Goal: Task Accomplishment & Management: Complete application form

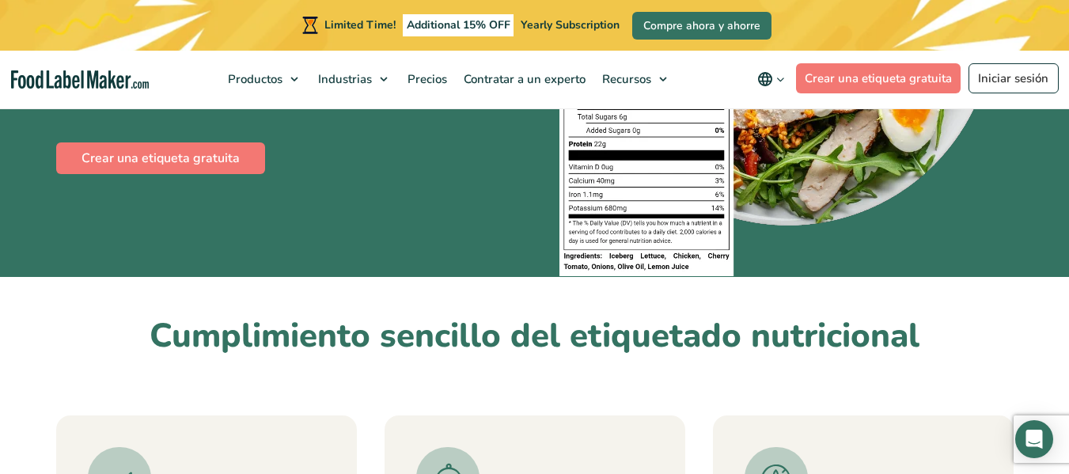
scroll to position [242, 0]
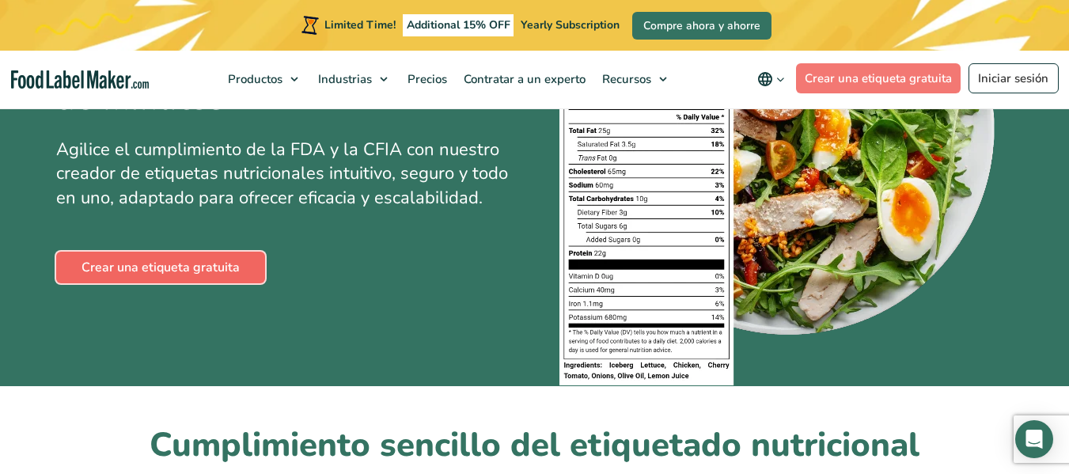
click at [226, 259] on link "Crear una etiqueta gratuita" at bounding box center [160, 268] width 209 height 32
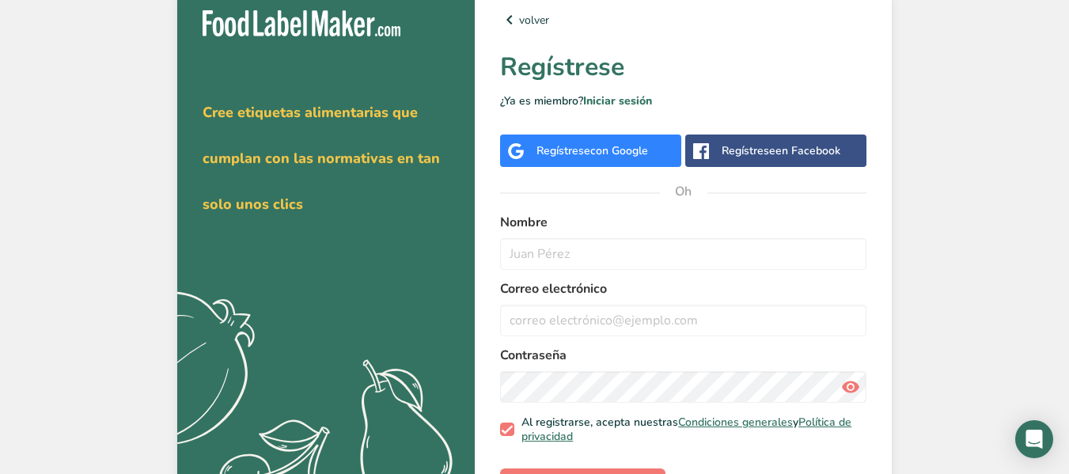
scroll to position [67, 0]
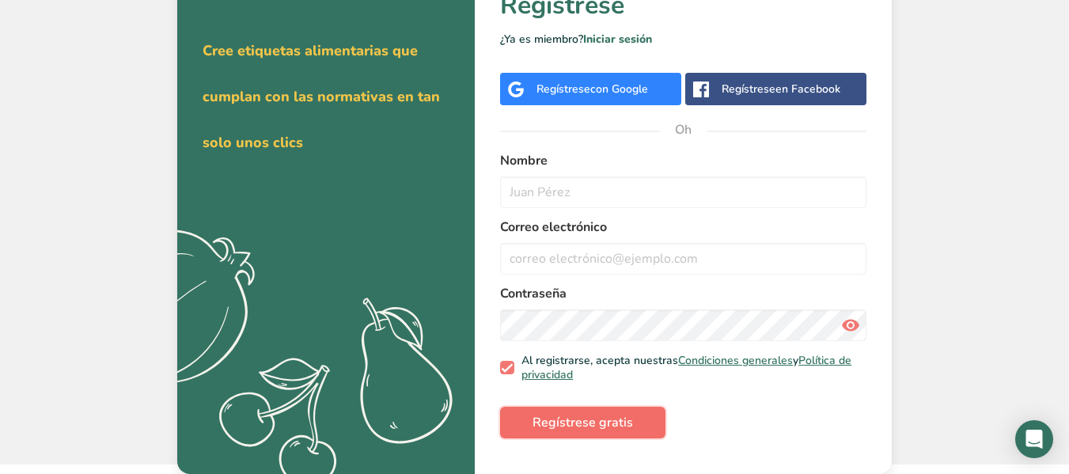
click at [616, 422] on font "Regístrese gratis" at bounding box center [582, 422] width 100 height 17
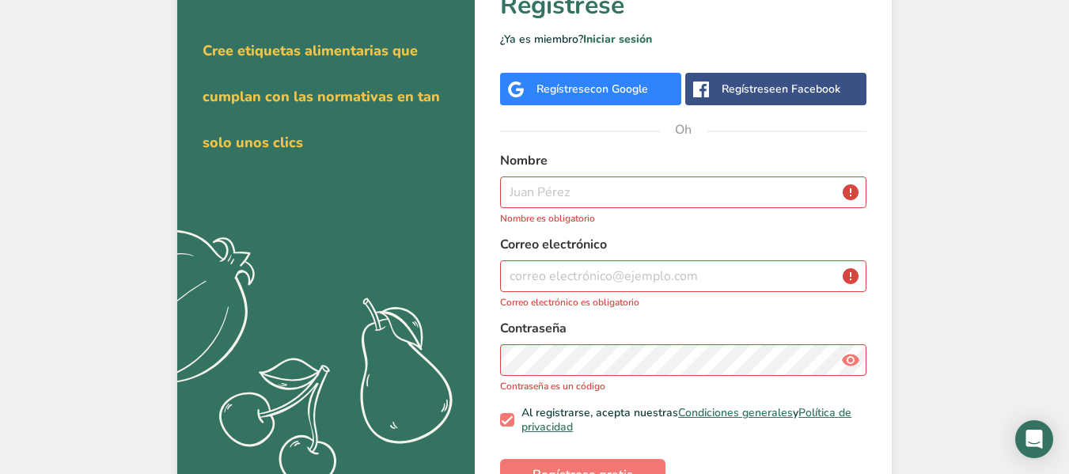
click at [626, 99] on div "Regístrese con Google" at bounding box center [590, 89] width 181 height 32
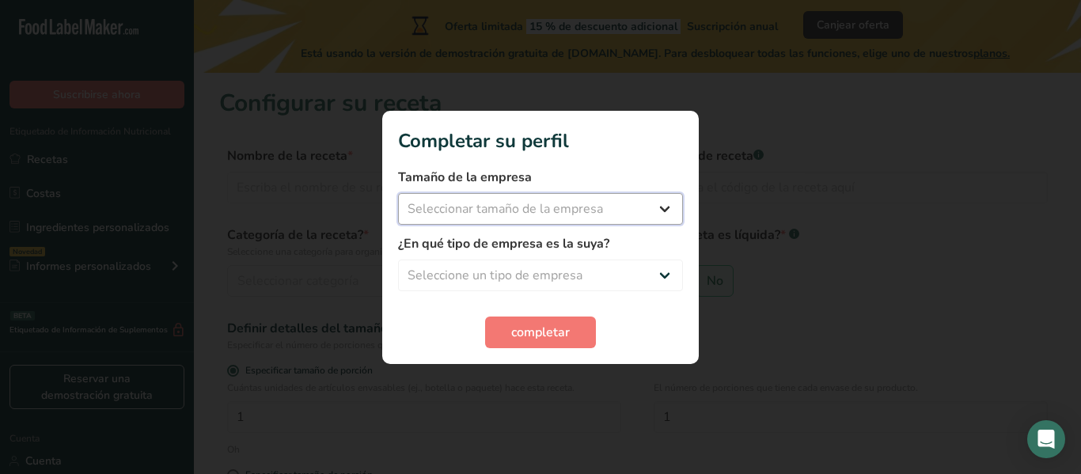
click at [578, 205] on select "Seleccionar tamaño de la empresa Menos de 10 empleados De 10 a 50 empleados De …" at bounding box center [540, 209] width 285 height 32
select select "1"
click at [398, 193] on select "Seleccionar tamaño de la empresa Menos de 10 empleados De 10 a 50 empleados De …" at bounding box center [540, 209] width 285 height 32
click at [548, 271] on select "Seleccione un tipo de empresa Fabricante de alimentos envasados Restaurante y c…" at bounding box center [540, 275] width 285 height 32
select select "8"
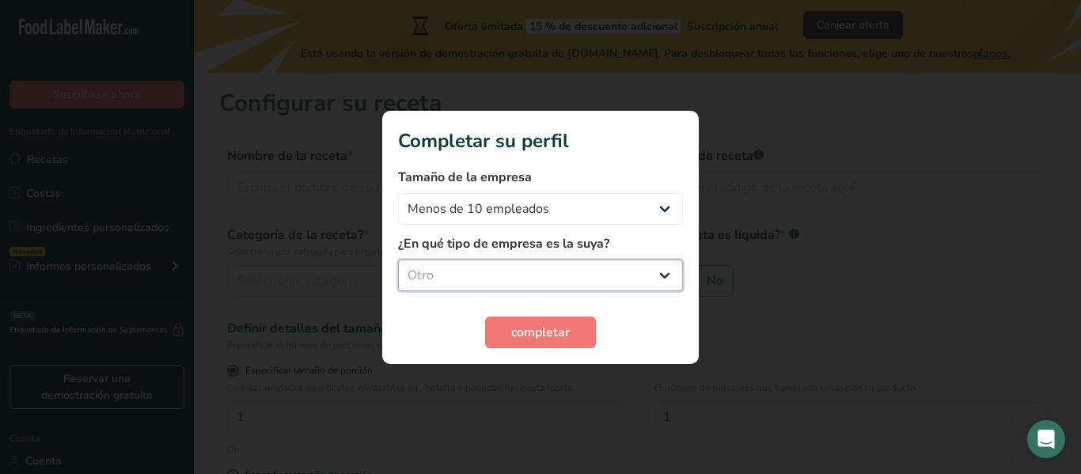
click at [398, 259] on select "Seleccione un tipo de empresa Fabricante de alimentos envasados Restaurante y c…" at bounding box center [540, 275] width 285 height 32
click at [529, 324] on font "completar" at bounding box center [540, 332] width 59 height 17
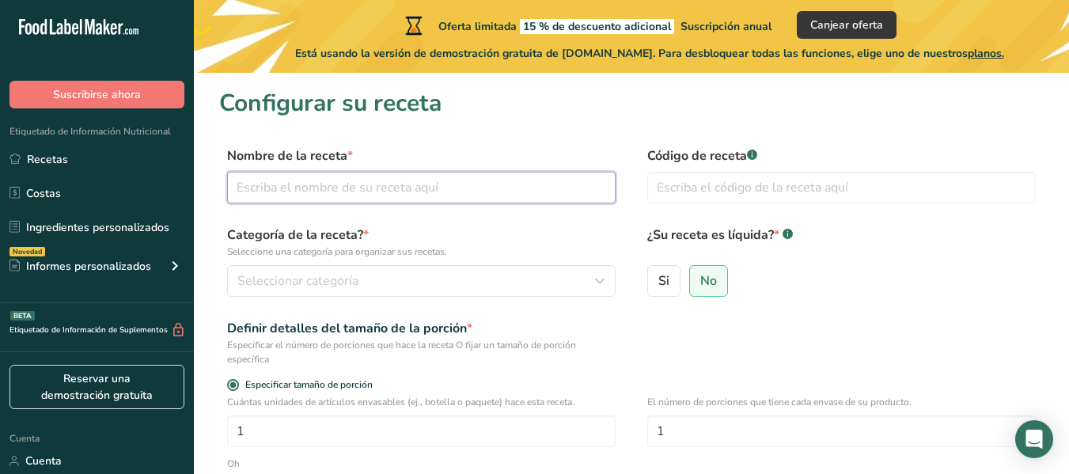
click at [452, 200] on input "text" at bounding box center [421, 188] width 388 height 32
type input "te de [GEOGRAPHIC_DATA]"
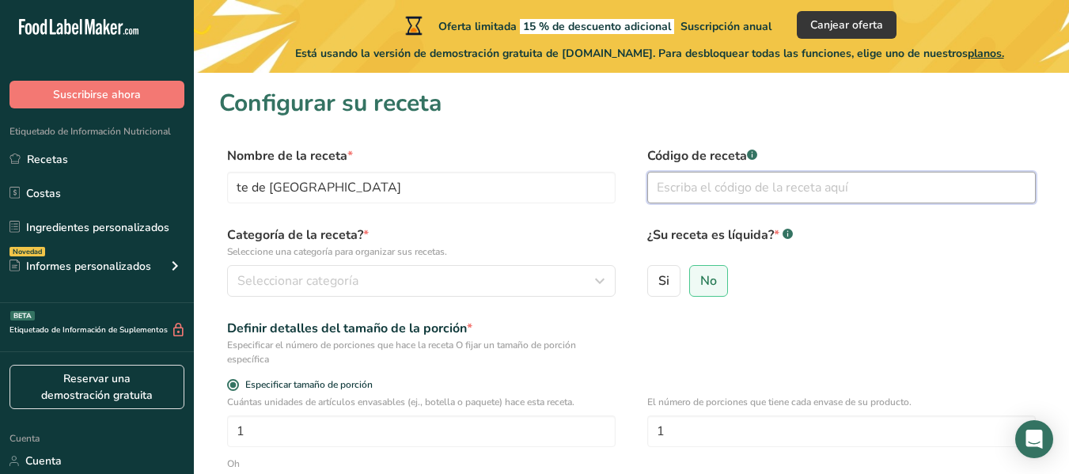
click at [714, 198] on input "text" at bounding box center [841, 188] width 388 height 32
